Goal: Check status: Check status

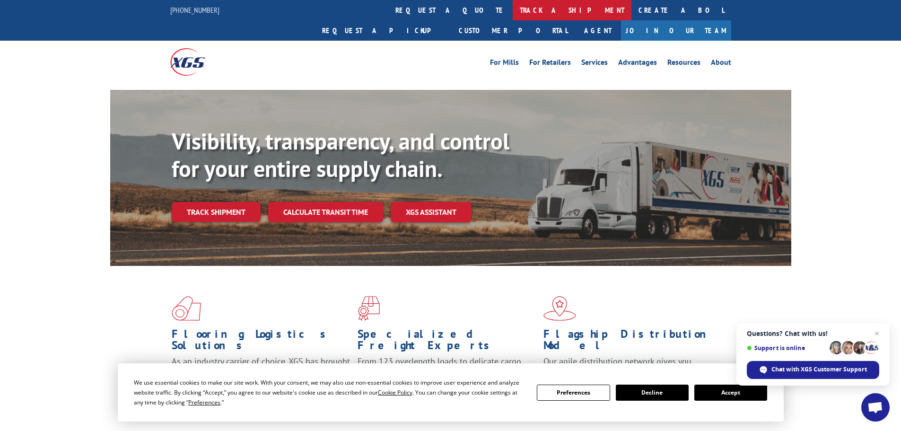
click at [513, 10] on link "track a shipment" at bounding box center [572, 10] width 119 height 20
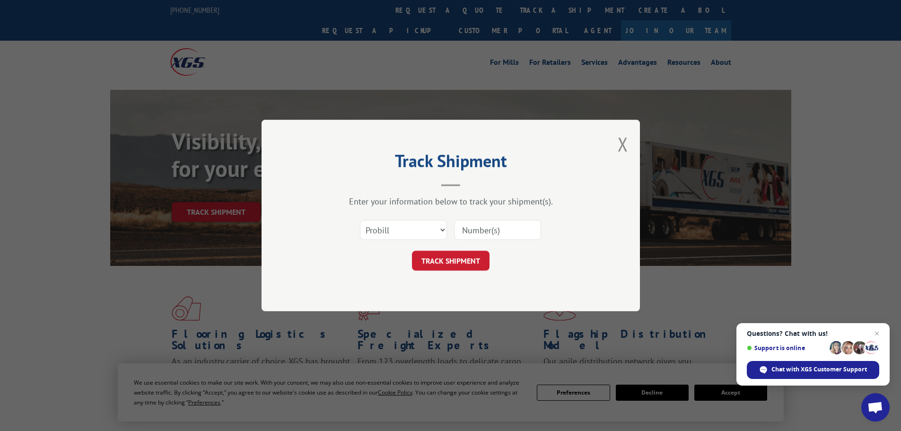
click at [508, 231] on input at bounding box center [497, 230] width 87 height 20
type input "440306"
click at [412, 251] on button "TRACK SHIPMENT" at bounding box center [451, 261] width 78 height 20
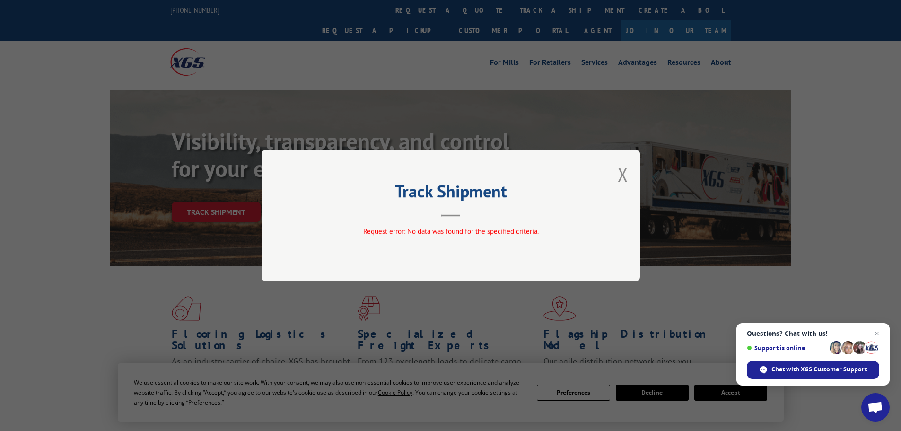
click at [623, 178] on button "Close modal" at bounding box center [623, 174] width 10 height 25
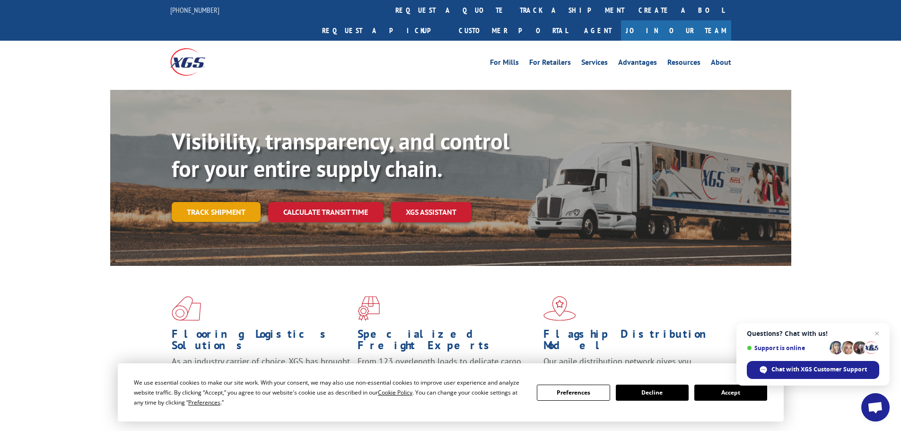
click at [245, 202] on link "Track shipment" at bounding box center [216, 212] width 89 height 20
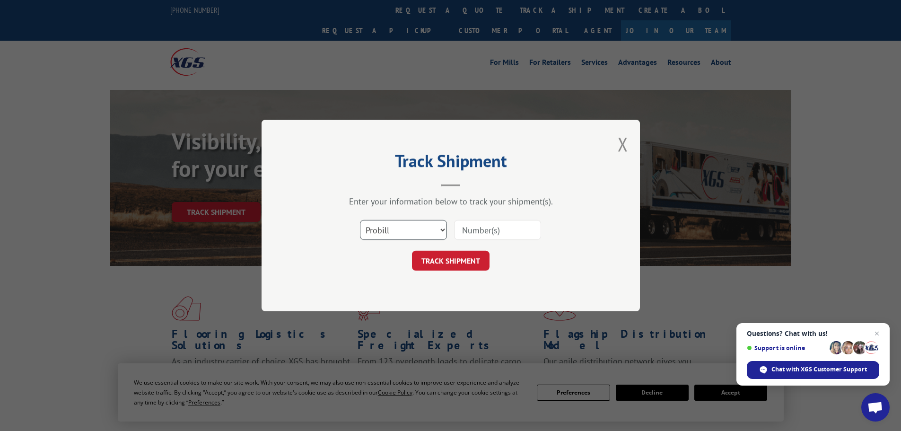
click at [401, 224] on select "Select category... Probill BOL PO" at bounding box center [403, 230] width 87 height 20
select select "po"
click at [360, 220] on select "Select category... Probill BOL PO" at bounding box center [403, 230] width 87 height 20
click at [494, 225] on input at bounding box center [497, 230] width 87 height 20
type input "40535510"
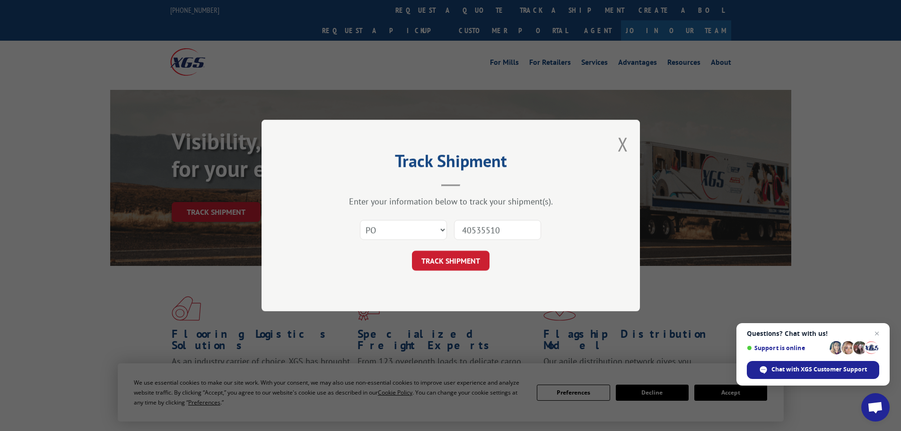
click button "TRACK SHIPMENT" at bounding box center [451, 261] width 78 height 20
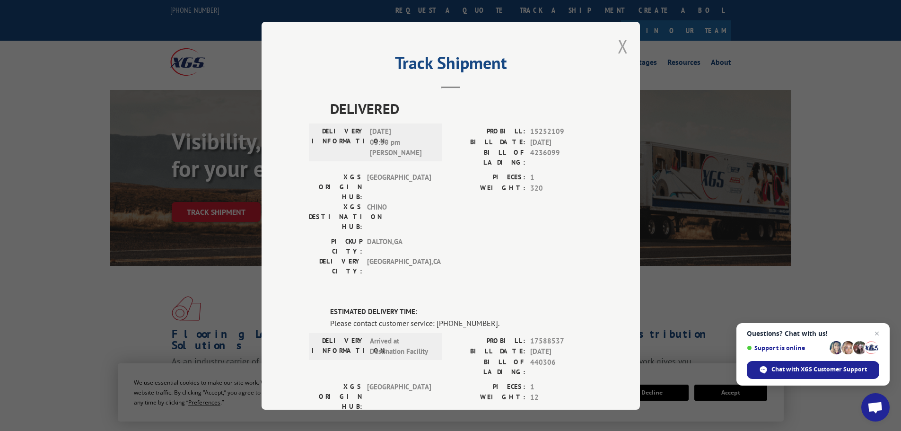
click at [622, 49] on button "Close modal" at bounding box center [623, 46] width 10 height 25
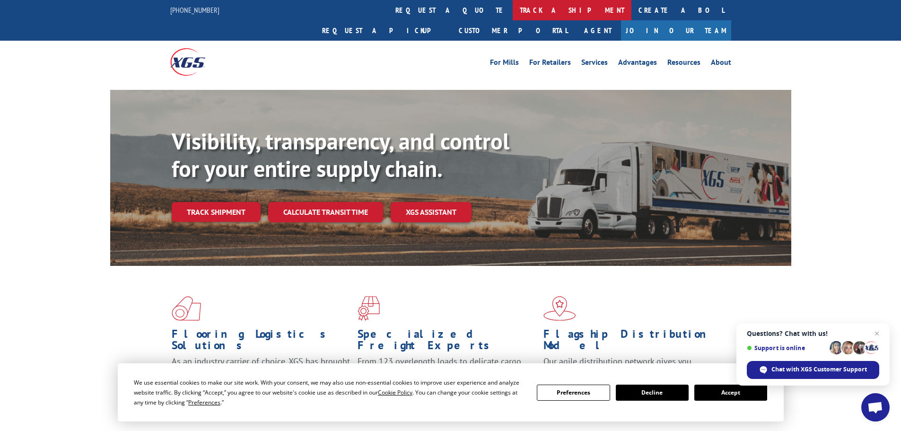
click at [513, 11] on link "track a shipment" at bounding box center [572, 10] width 119 height 20
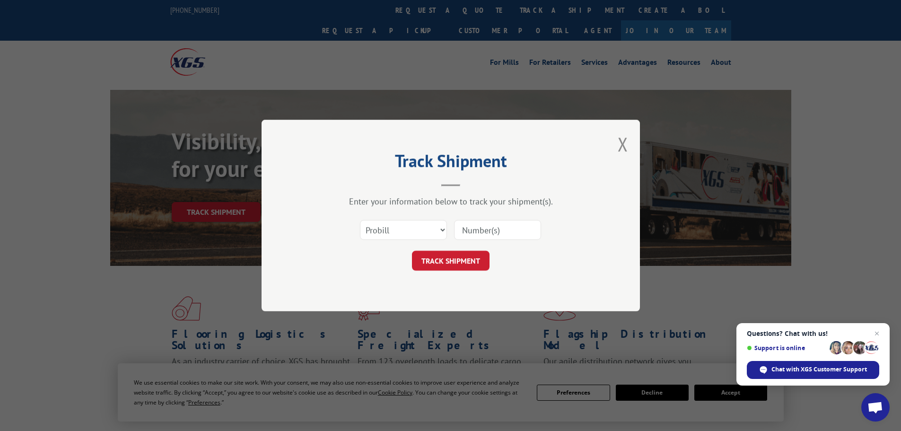
click at [508, 230] on input at bounding box center [497, 230] width 87 height 20
type input "16999046"
click at [460, 263] on button "TRACK SHIPMENT" at bounding box center [451, 261] width 78 height 20
